Goal: Task Accomplishment & Management: Manage account settings

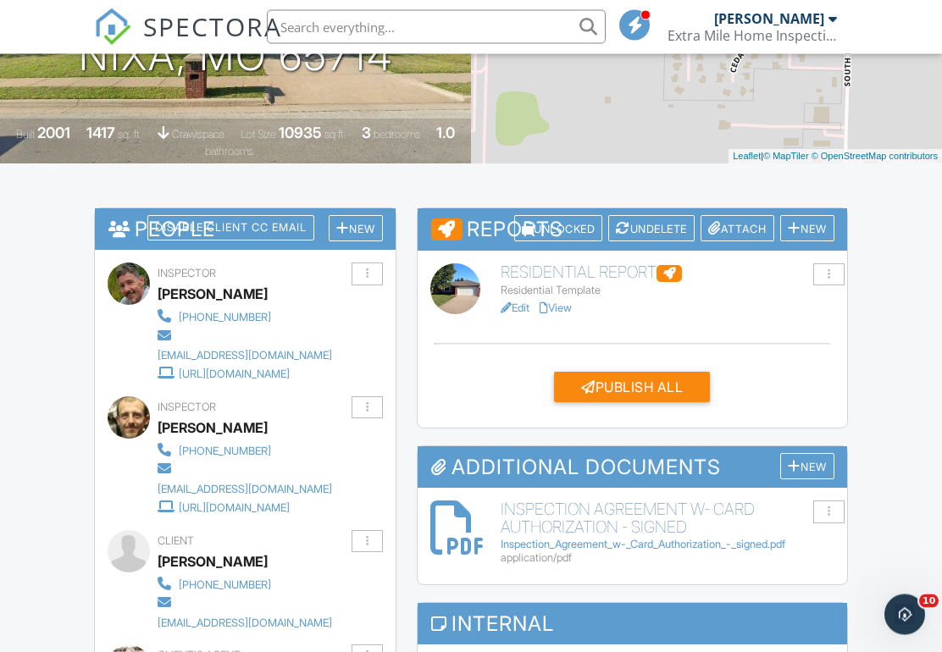
scroll to position [328, 0]
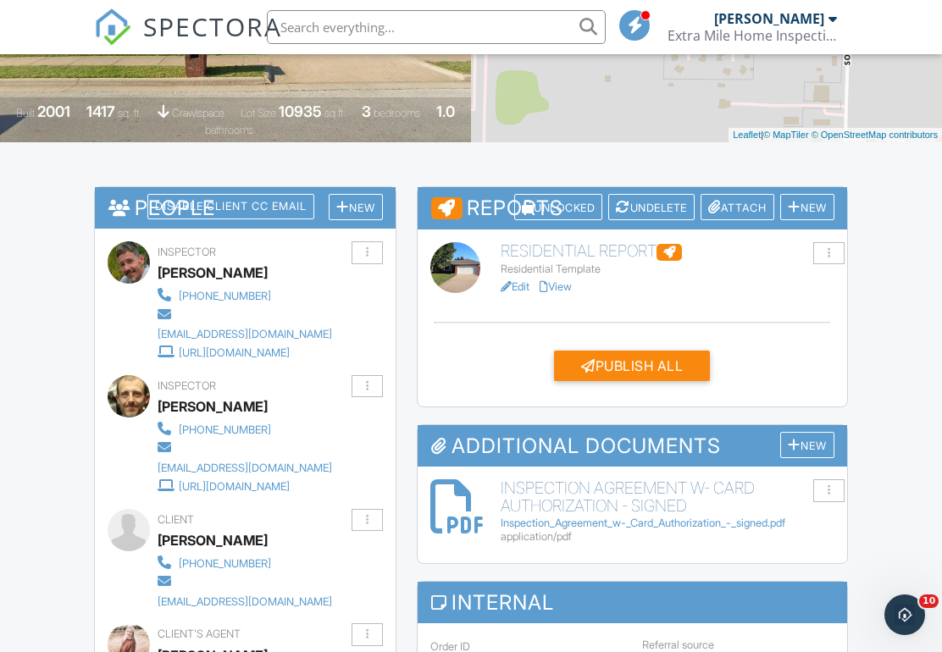
click at [814, 448] on div "New" at bounding box center [807, 445] width 54 height 26
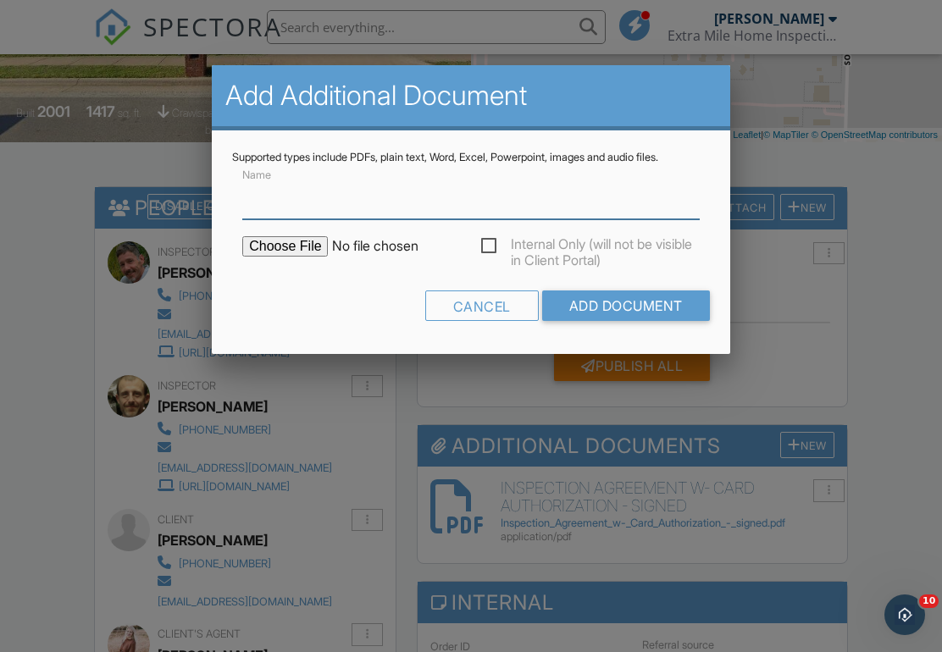
scroll to position [327, 0]
click at [592, 192] on input "Name" at bounding box center [471, 199] width 458 height 42
type input "[STREET_ADDRESS][PERSON_NAME] Destroying Insect Report"
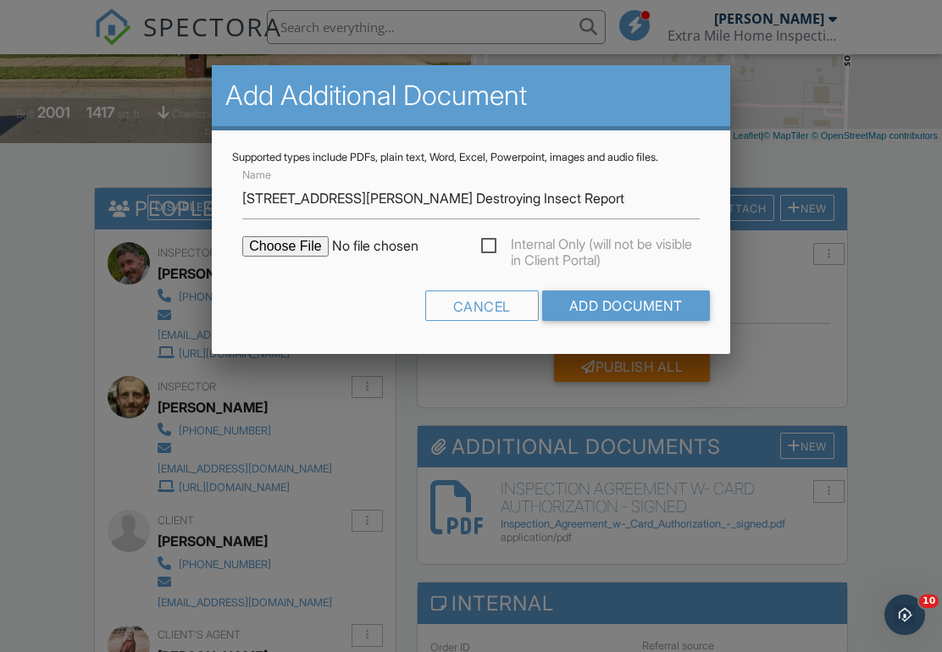
click at [287, 237] on input "file" at bounding box center [386, 246] width 288 height 20
type input "C:\fakepath\1359 W Stone House Rd Wood Destroying Insect Report.pdf"
click at [669, 297] on input "Add Document" at bounding box center [626, 306] width 168 height 31
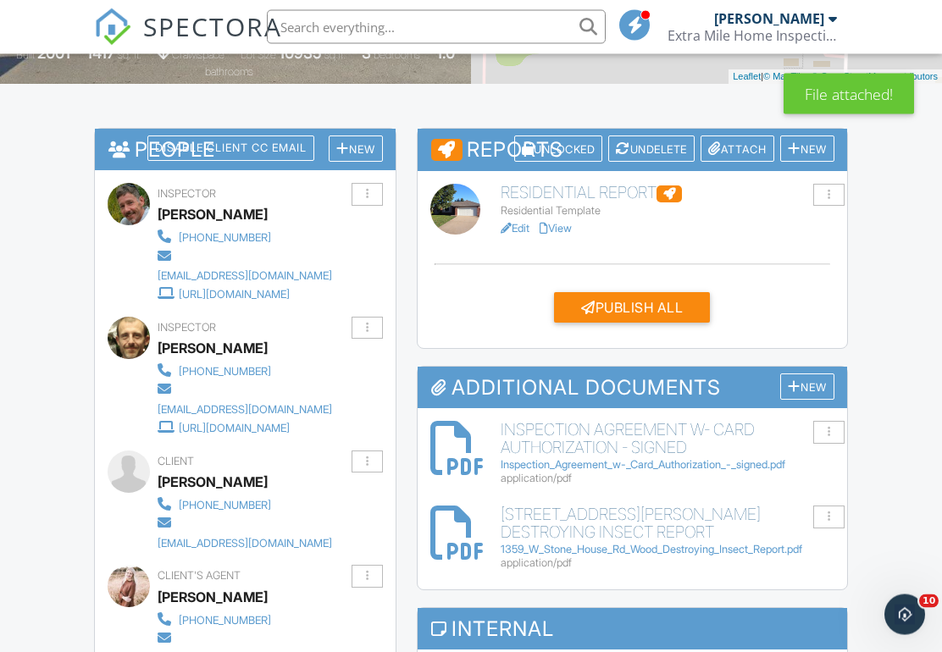
scroll to position [380, 0]
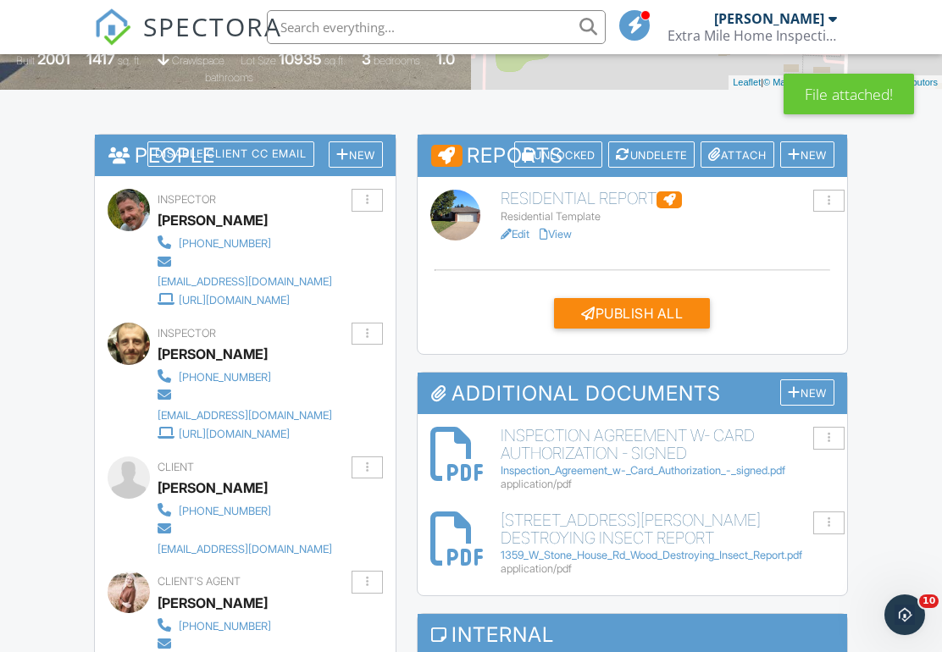
click at [652, 308] on div "Publish All" at bounding box center [632, 313] width 156 height 31
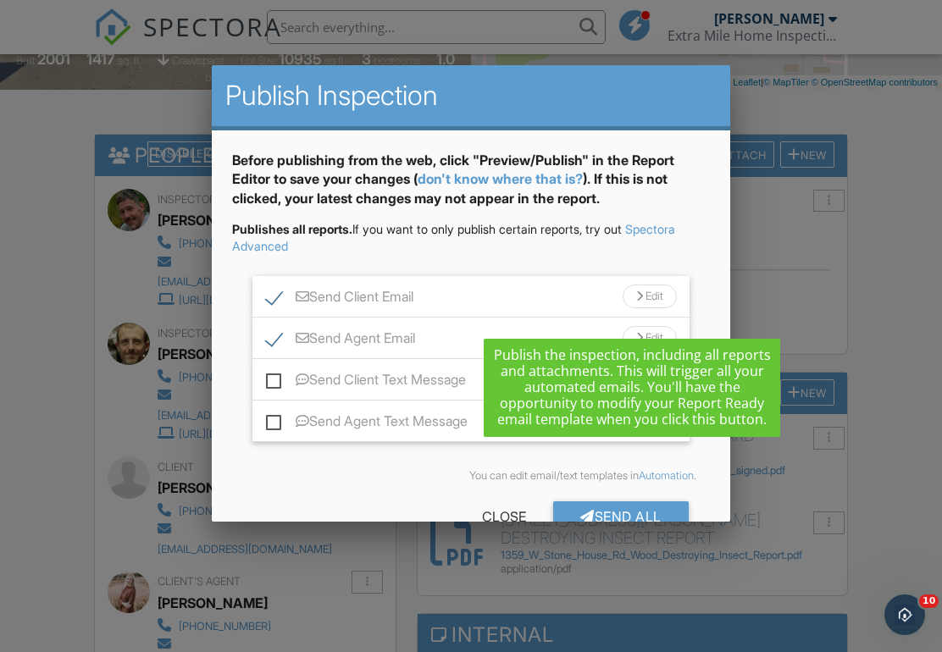
click at [360, 487] on div "You can edit email/text templates in Automation ." at bounding box center [471, 476] width 478 height 41
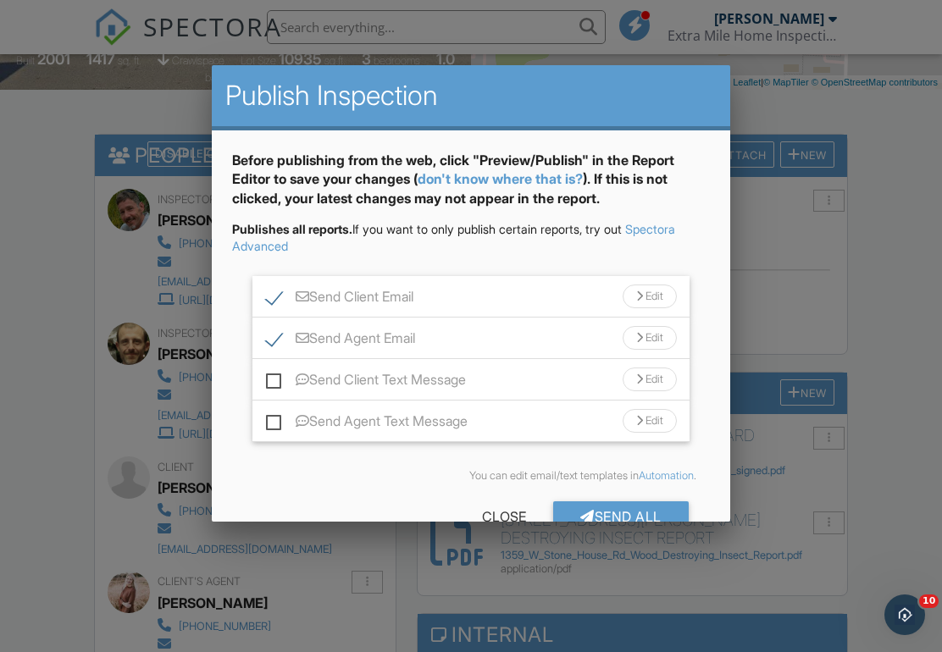
click at [626, 509] on div "Send All" at bounding box center [621, 517] width 136 height 31
